Goal: Navigation & Orientation: Find specific page/section

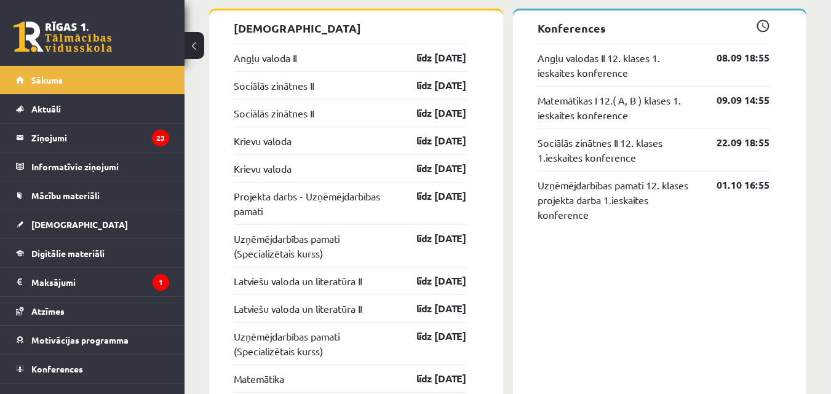
scroll to position [1148, 0]
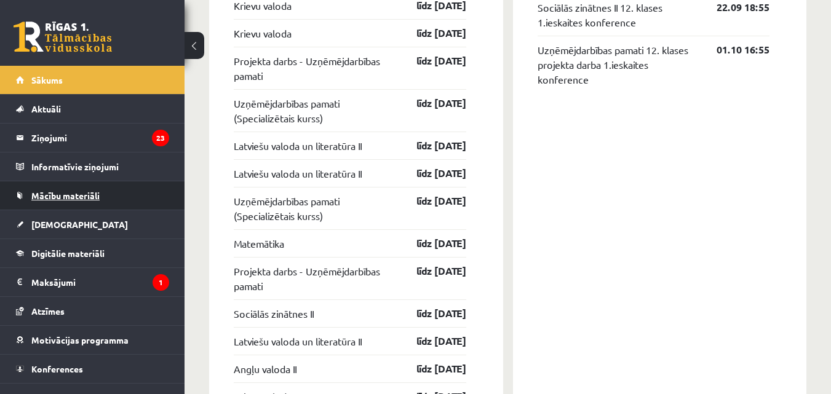
click at [109, 208] on link "Mācību materiāli" at bounding box center [92, 195] width 153 height 28
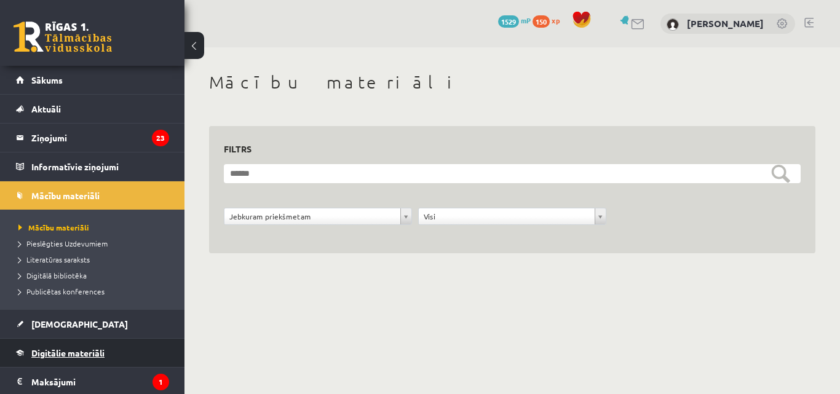
click at [85, 349] on span "Digitālie materiāli" at bounding box center [67, 353] width 73 height 11
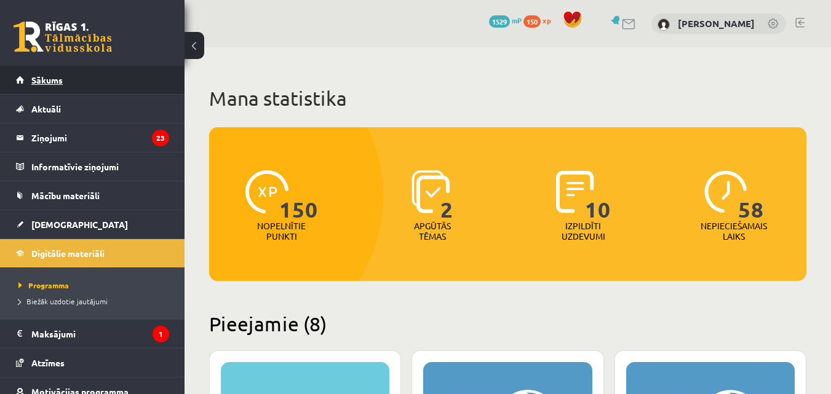
click at [63, 86] on link "Sākums" at bounding box center [92, 80] width 153 height 28
